Goal: Use online tool/utility: Utilize a website feature to perform a specific function

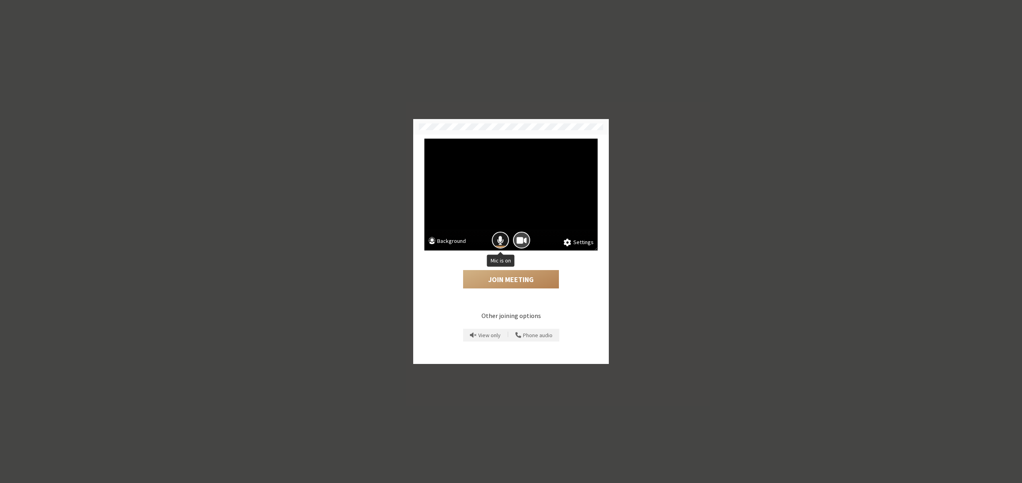
click at [494, 242] on button "Mic is on" at bounding box center [500, 240] width 17 height 17
click at [511, 278] on button "Join Meeting" at bounding box center [511, 279] width 96 height 18
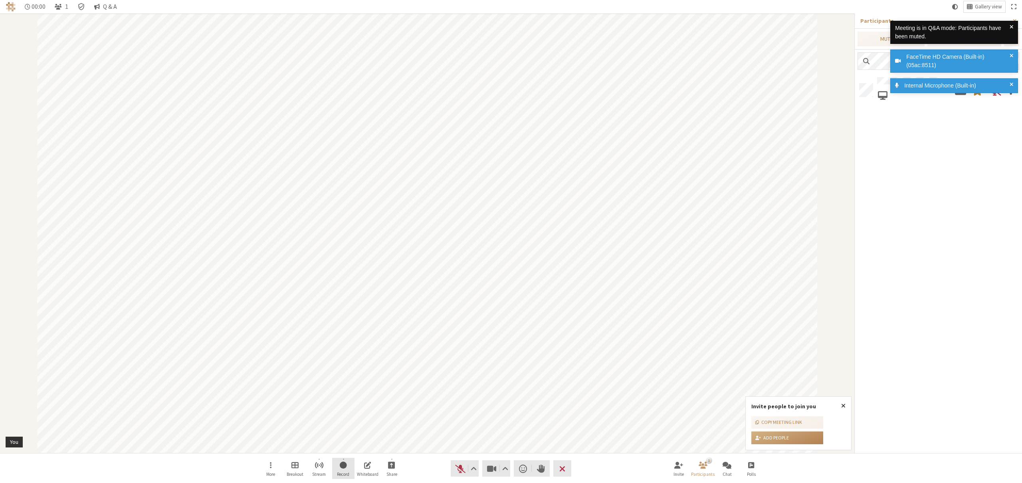
click at [350, 473] on button "Record" at bounding box center [343, 469] width 22 height 22
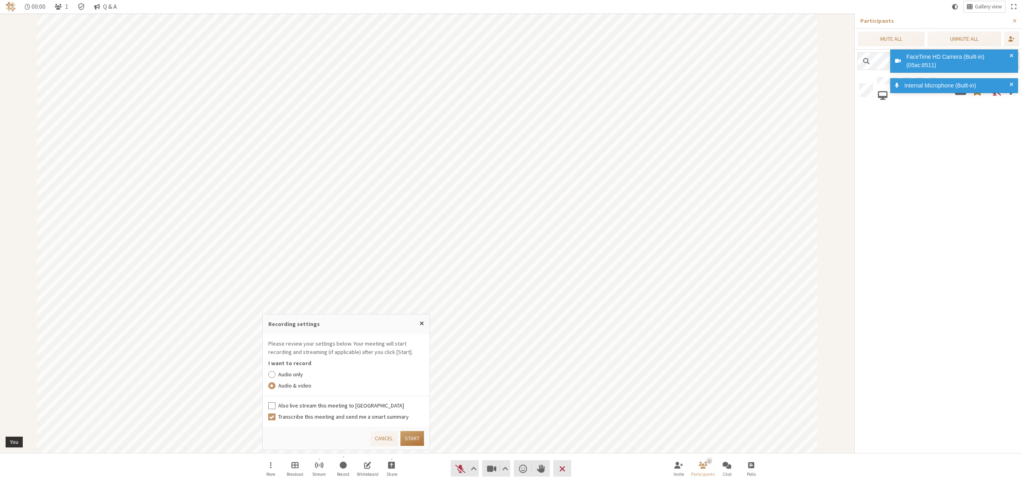
click at [417, 435] on button "Start" at bounding box center [413, 438] width 24 height 15
